Goal: Task Accomplishment & Management: Manage account settings

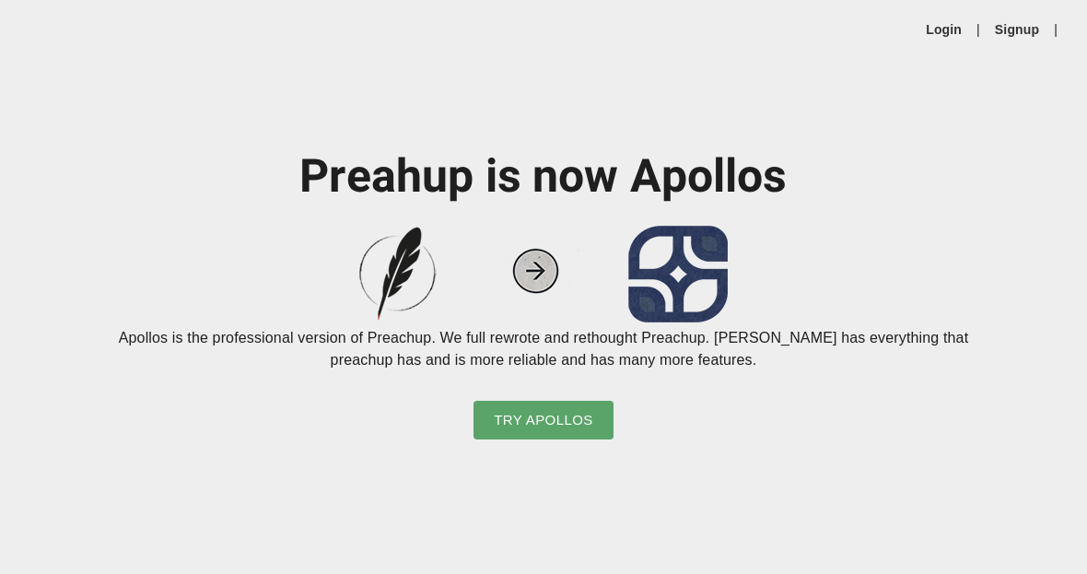
click at [517, 322] on img at bounding box center [543, 274] width 369 height 97
click at [932, 29] on link "Login" at bounding box center [944, 29] width 36 height 18
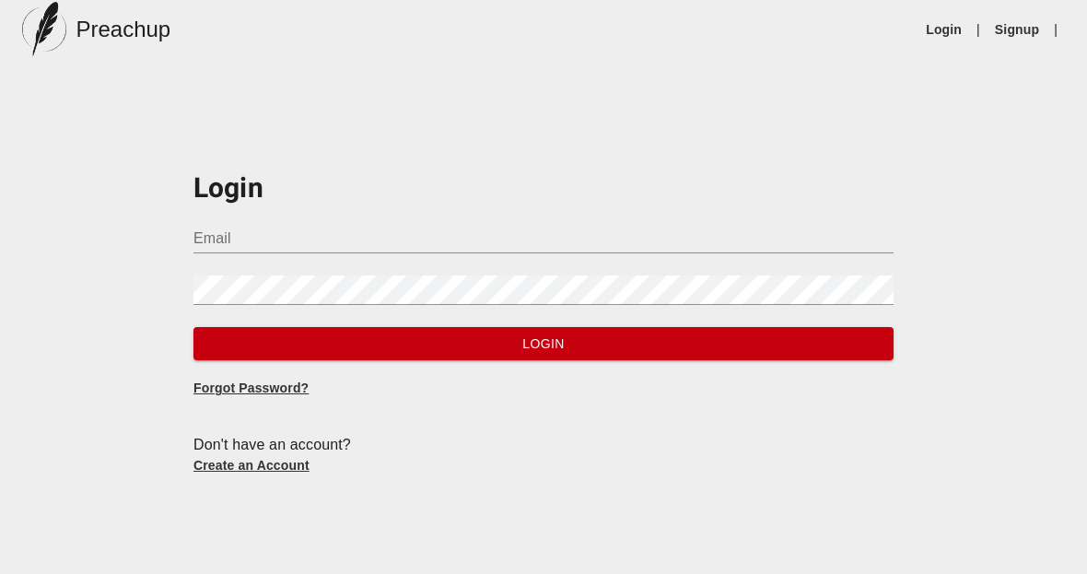
click at [489, 205] on h3 "Login" at bounding box center [543, 190] width 700 height 40
click at [427, 238] on input "Email" at bounding box center [543, 238] width 700 height 29
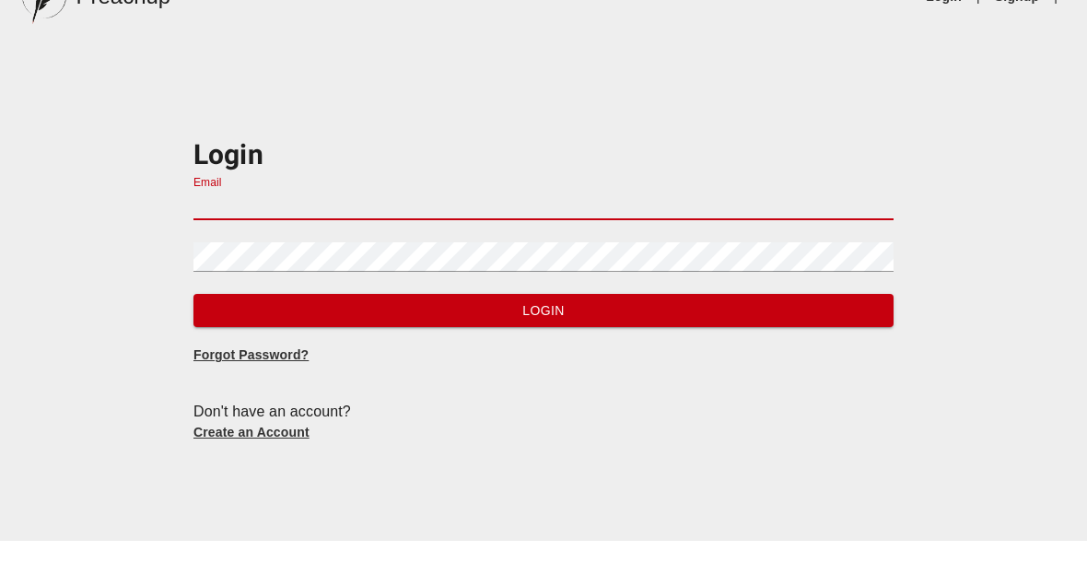
type input "[EMAIL_ADDRESS][DOMAIN_NAME]"
click at [544, 327] on button "Login" at bounding box center [543, 344] width 700 height 34
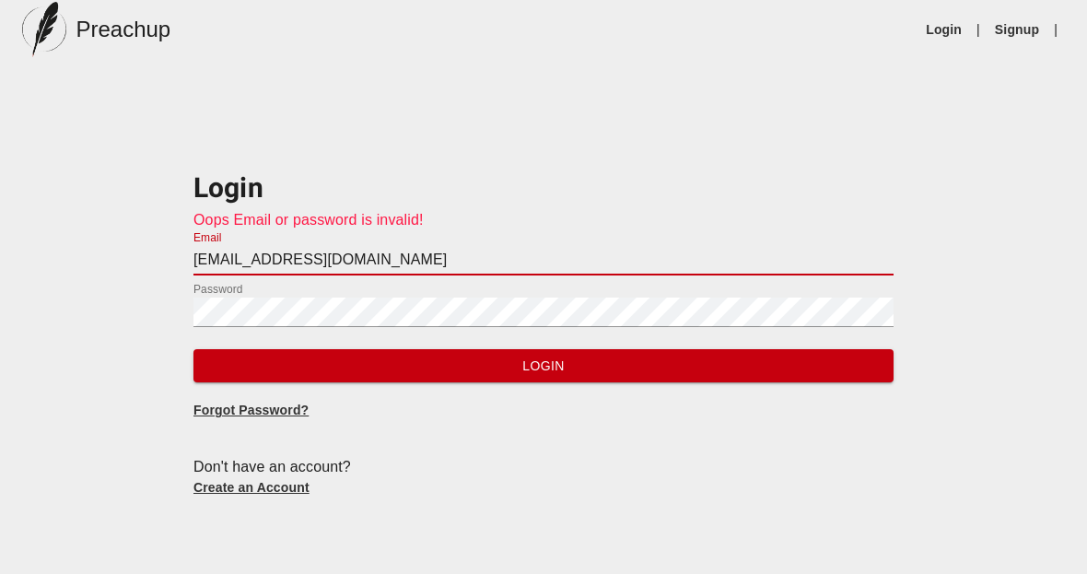
click at [589, 369] on span "Login" at bounding box center [543, 366] width 671 height 23
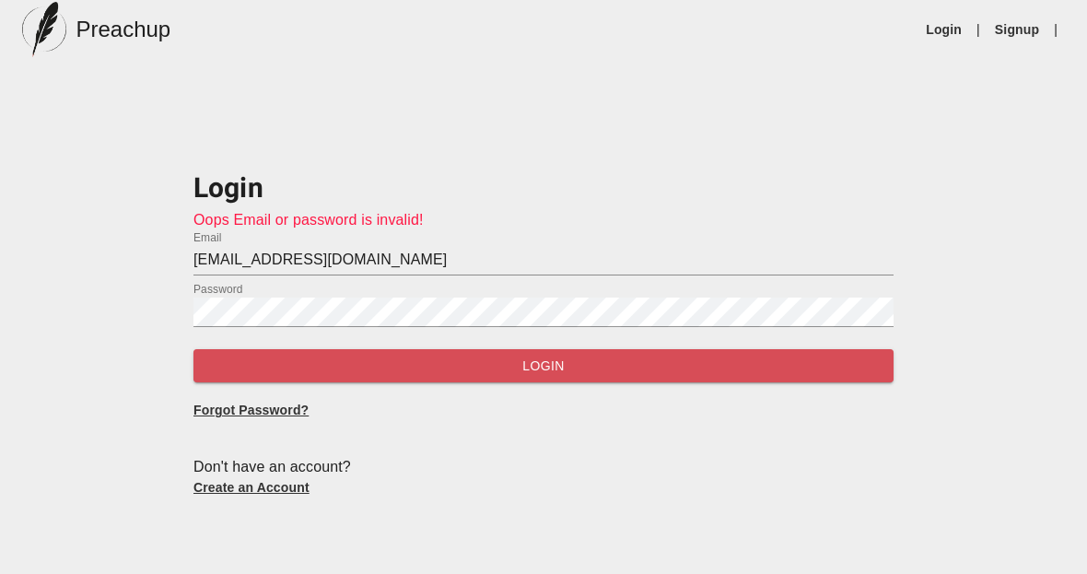
click at [555, 369] on span "Login" at bounding box center [543, 366] width 671 height 23
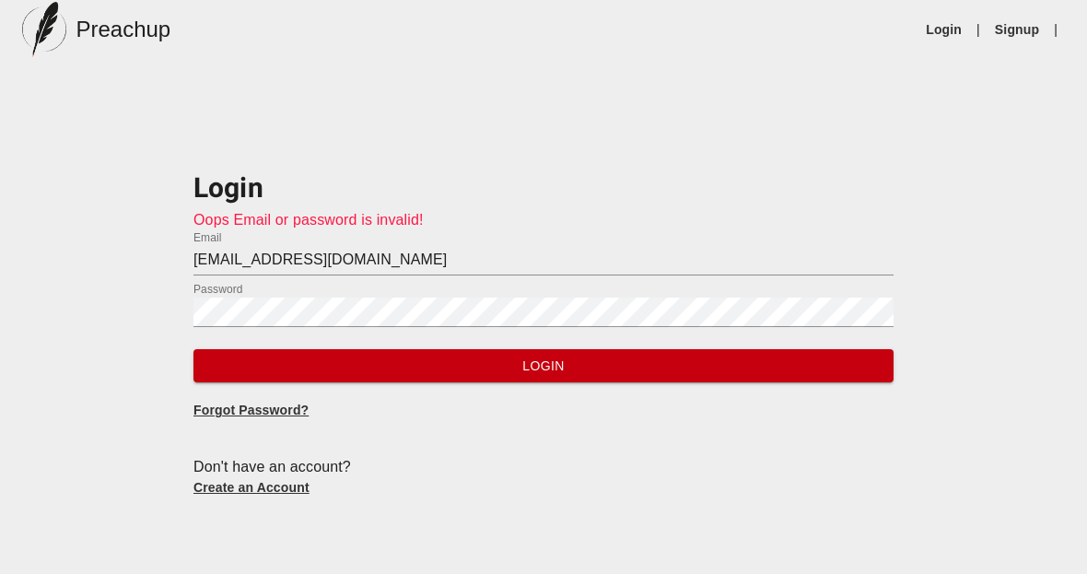
click at [528, 360] on span "Login" at bounding box center [543, 366] width 671 height 23
click at [589, 371] on span "Login" at bounding box center [543, 366] width 671 height 23
